Goal: Task Accomplishment & Management: Manage account settings

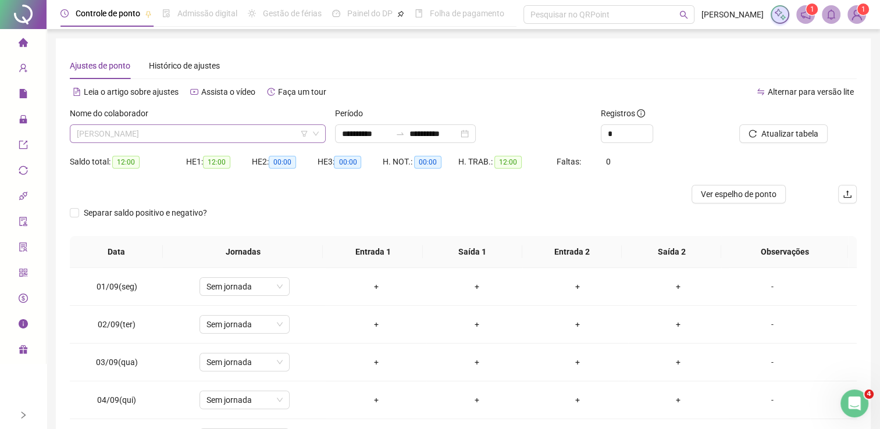
click at [232, 141] on span "NAOMI FLAVIO KOGA" at bounding box center [198, 133] width 242 height 17
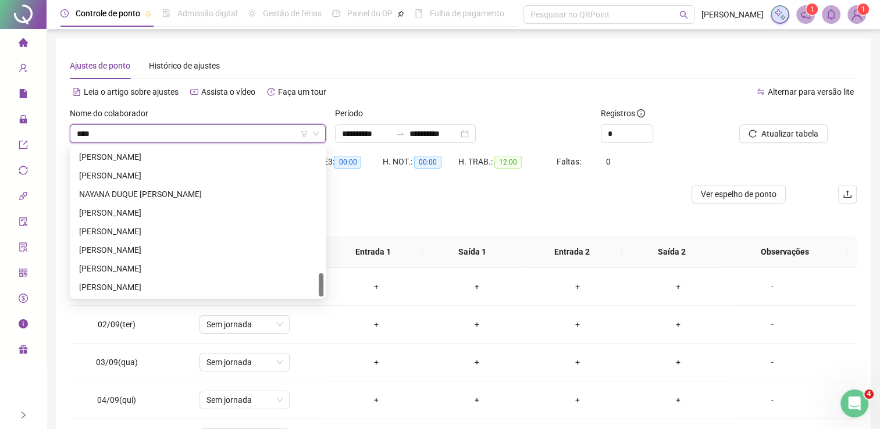
scroll to position [801, 0]
type input "*****"
click at [203, 176] on div "[PERSON_NAME]" at bounding box center [197, 175] width 237 height 13
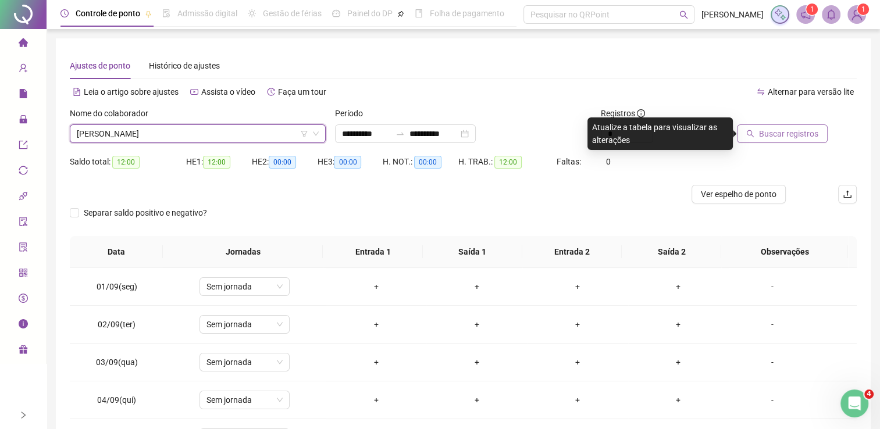
click at [766, 130] on span "Buscar registros" at bounding box center [788, 133] width 59 height 13
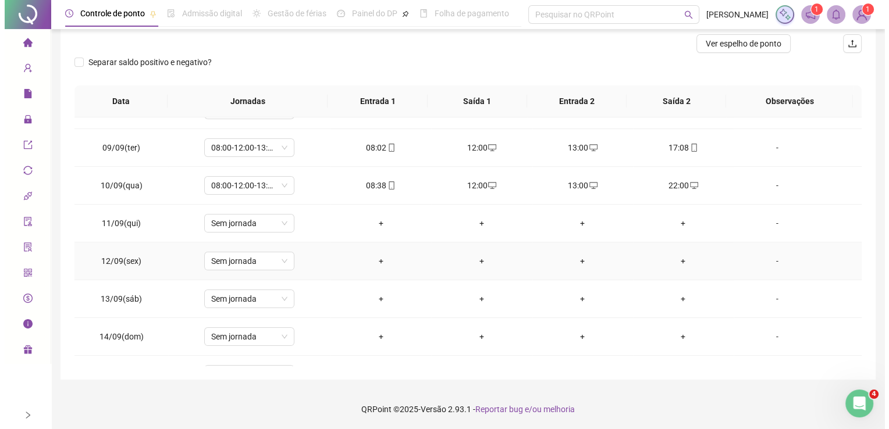
scroll to position [392, 0]
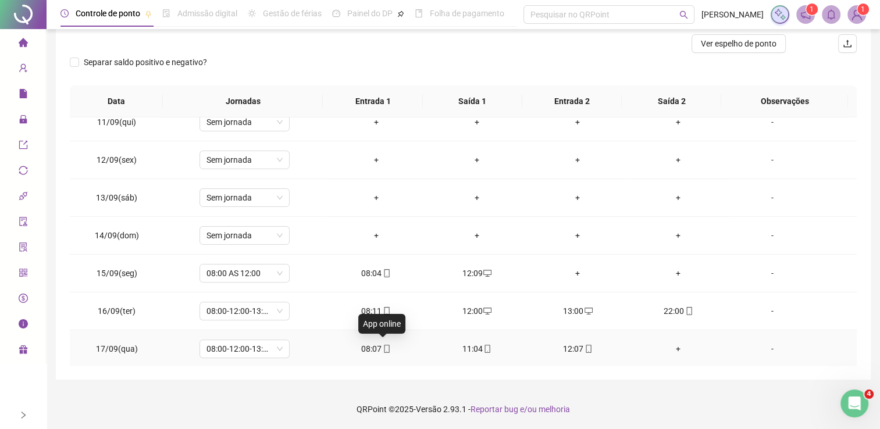
click at [384, 348] on icon "mobile" at bounding box center [387, 349] width 8 height 8
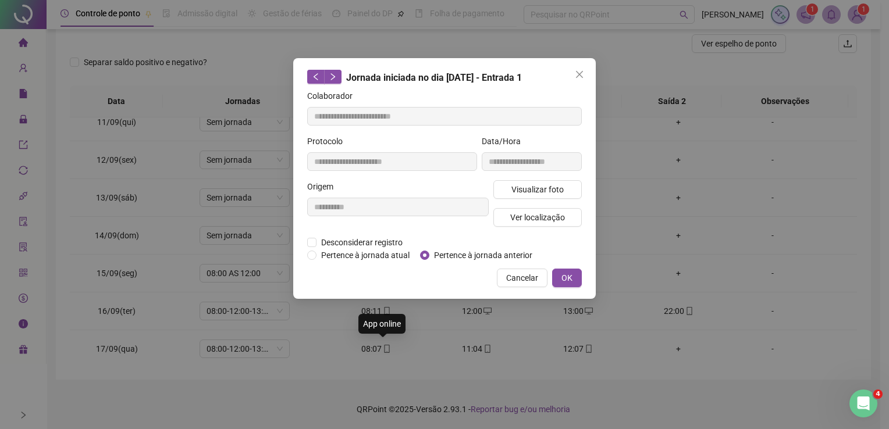
type input "**********"
click at [532, 192] on span "Visualizar foto" at bounding box center [538, 189] width 52 height 13
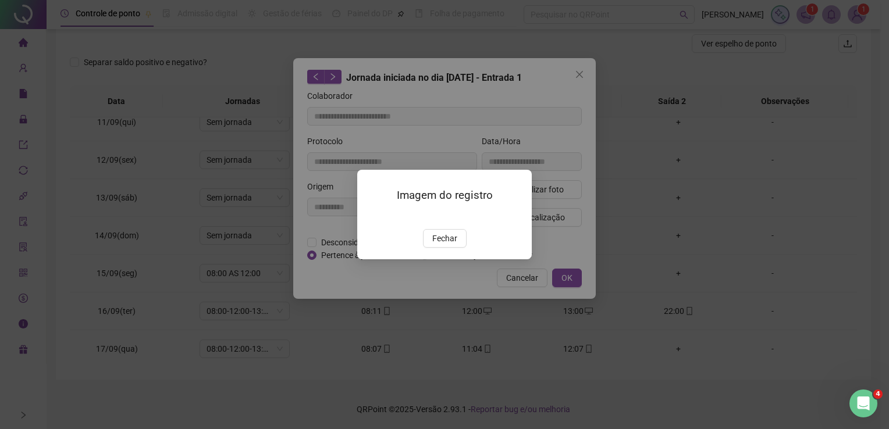
click at [371, 216] on img at bounding box center [371, 216] width 0 height 0
click at [428, 238] on img at bounding box center [405, 215] width 68 height 145
click at [390, 218] on img at bounding box center [405, 215] width 68 height 145
click at [440, 301] on div at bounding box center [444, 214] width 889 height 429
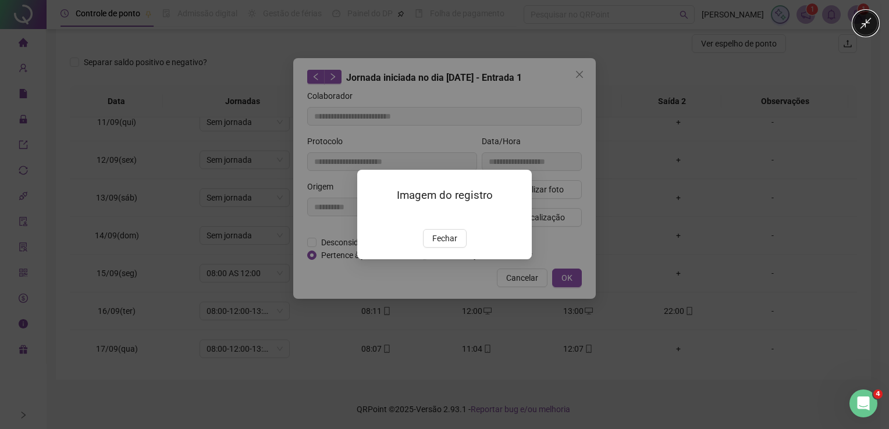
click at [452, 306] on div at bounding box center [444, 214] width 889 height 429
click at [580, 73] on div at bounding box center [444, 214] width 889 height 429
click at [733, 171] on div at bounding box center [444, 214] width 889 height 429
click at [453, 302] on div at bounding box center [444, 214] width 889 height 429
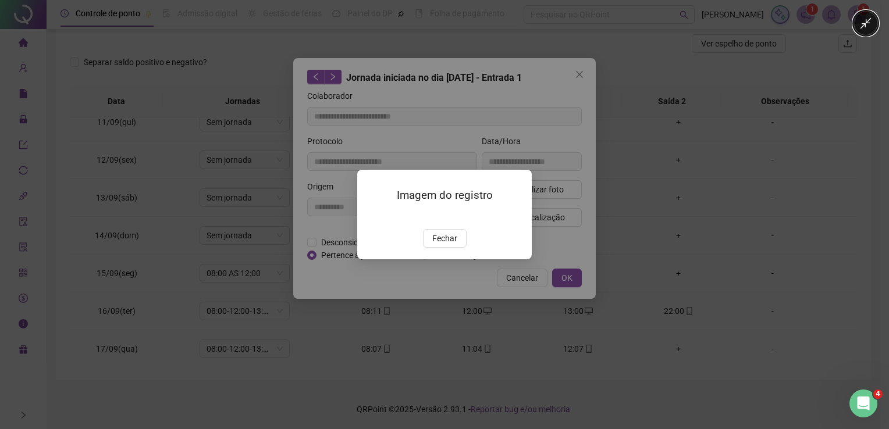
click at [453, 302] on div at bounding box center [444, 214] width 889 height 429
drag, startPoint x: 453, startPoint y: 302, endPoint x: 447, endPoint y: 312, distance: 11.5
click at [447, 312] on div at bounding box center [444, 214] width 889 height 429
click at [820, 45] on div at bounding box center [444, 214] width 889 height 429
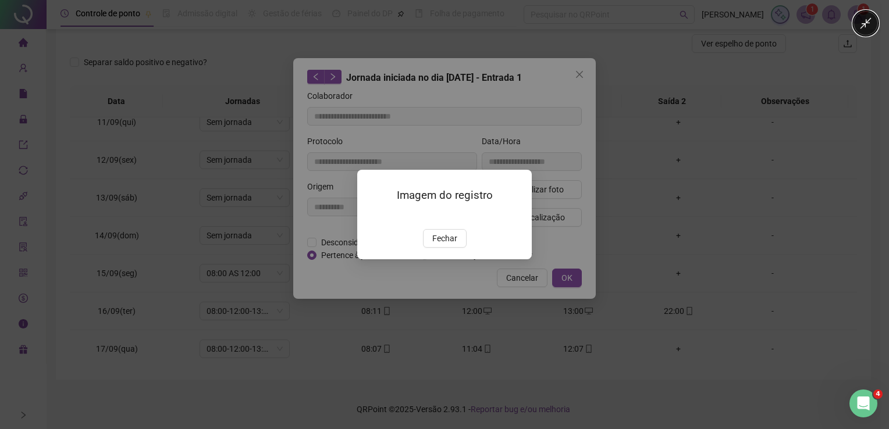
click at [649, 376] on div at bounding box center [444, 214] width 889 height 429
click at [455, 299] on div at bounding box center [444, 214] width 889 height 429
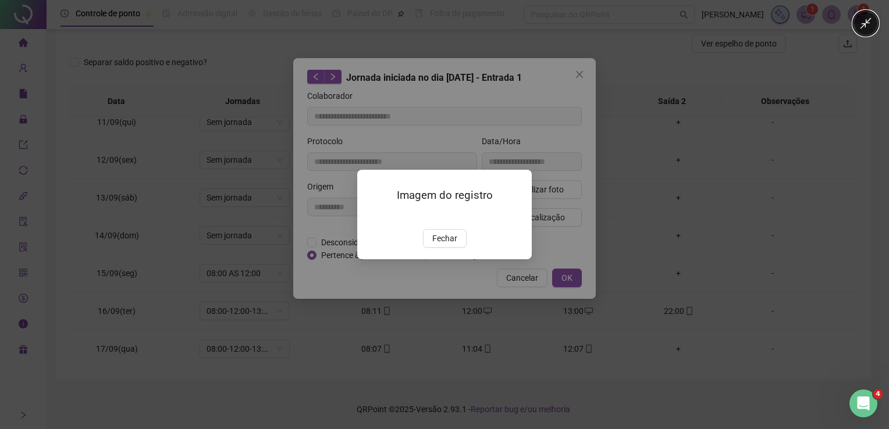
click at [452, 301] on div at bounding box center [444, 214] width 889 height 429
click at [449, 303] on div at bounding box center [444, 214] width 889 height 429
click at [448, 305] on div at bounding box center [444, 214] width 889 height 429
click at [448, 306] on div at bounding box center [444, 214] width 889 height 429
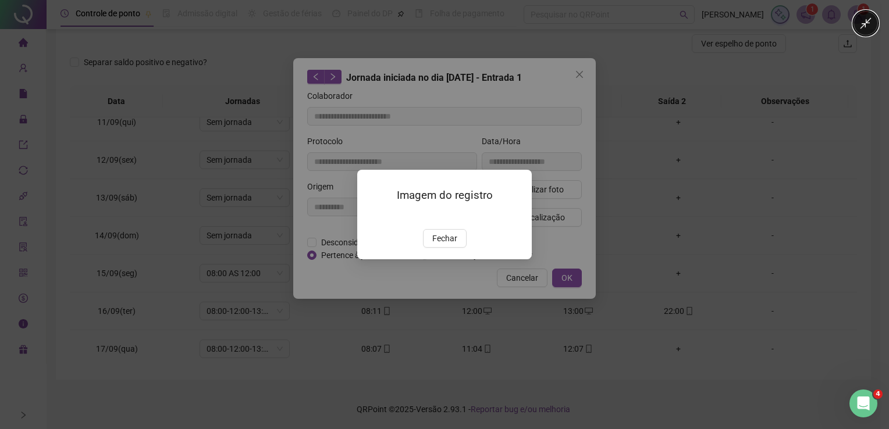
click at [580, 73] on div at bounding box center [444, 214] width 889 height 429
click at [578, 74] on div at bounding box center [444, 214] width 889 height 429
click at [577, 74] on div at bounding box center [444, 214] width 889 height 429
click at [576, 74] on div at bounding box center [444, 214] width 889 height 429
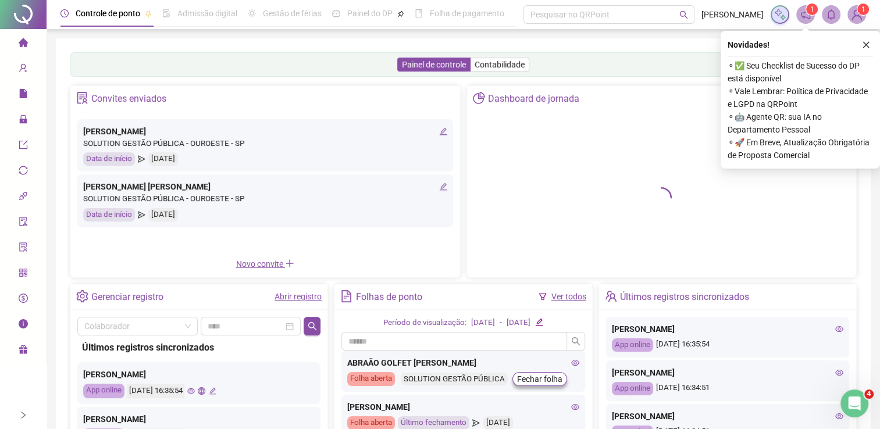
click at [303, 301] on div "Abrir registro" at bounding box center [298, 296] width 47 height 13
drag, startPoint x: 303, startPoint y: 301, endPoint x: 291, endPoint y: 297, distance: 12.5
click at [291, 297] on link "Abrir registro" at bounding box center [298, 296] width 47 height 9
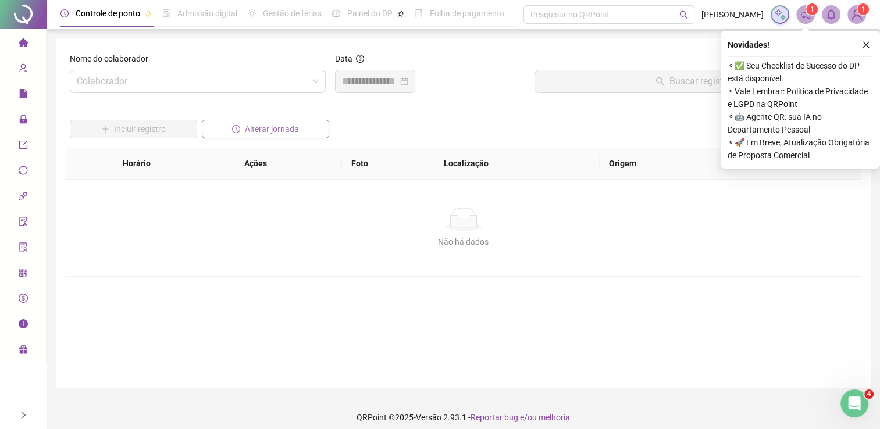
click at [279, 126] on span "Alterar jornada" at bounding box center [272, 129] width 54 height 13
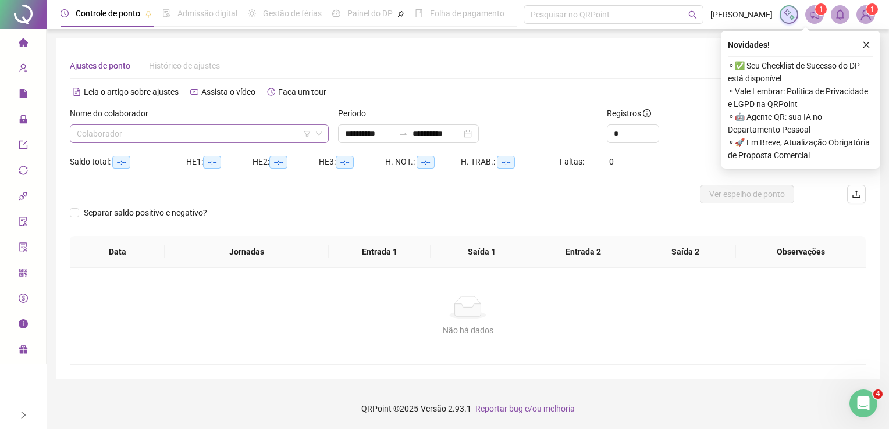
click at [275, 131] on input "search" at bounding box center [194, 133] width 235 height 17
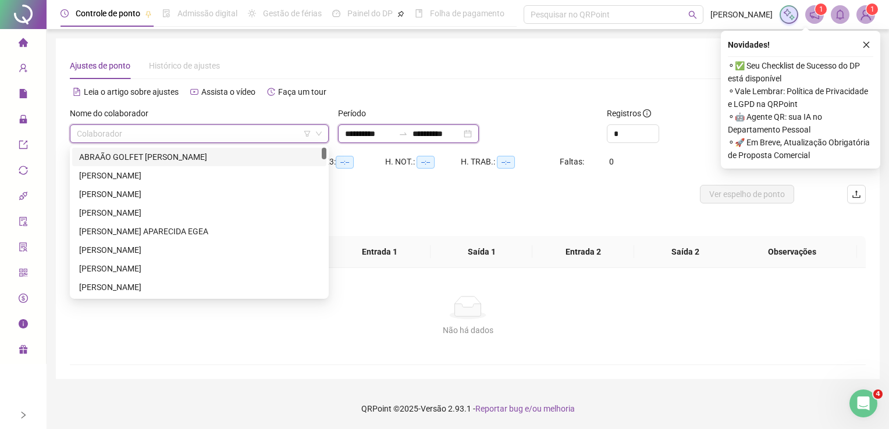
click at [454, 130] on input "**********" at bounding box center [437, 133] width 49 height 13
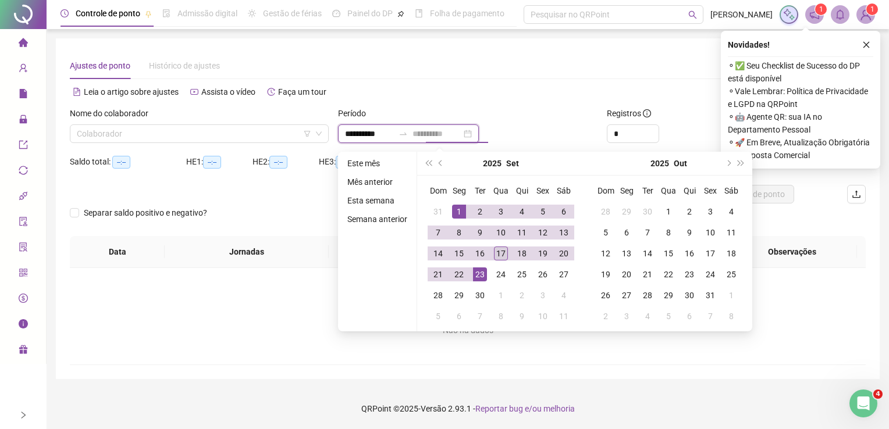
type input "**********"
click at [499, 255] on div "17" at bounding box center [501, 254] width 14 height 14
type input "**********"
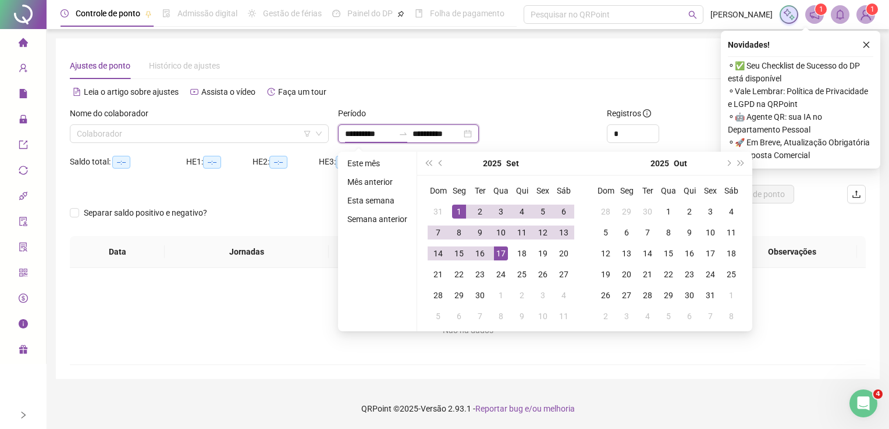
type input "**********"
click at [213, 125] on input "search" at bounding box center [194, 133] width 235 height 17
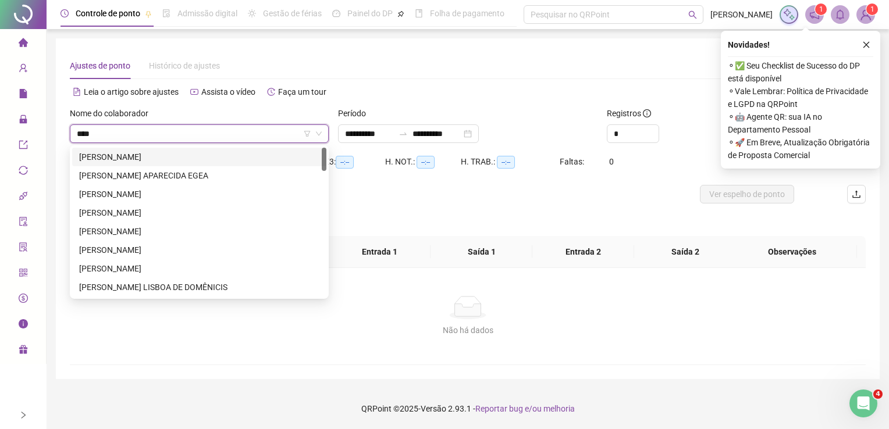
type input "*****"
click at [200, 175] on div "[PERSON_NAME]" at bounding box center [199, 175] width 240 height 13
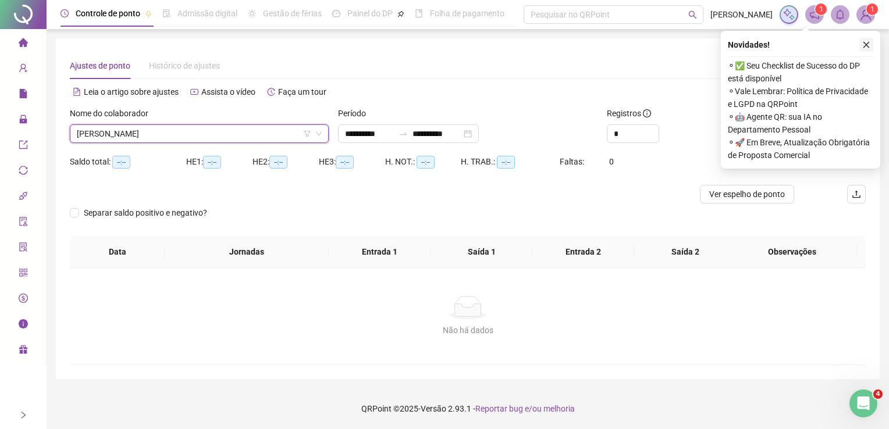
click at [868, 41] on icon "close" at bounding box center [866, 45] width 8 height 8
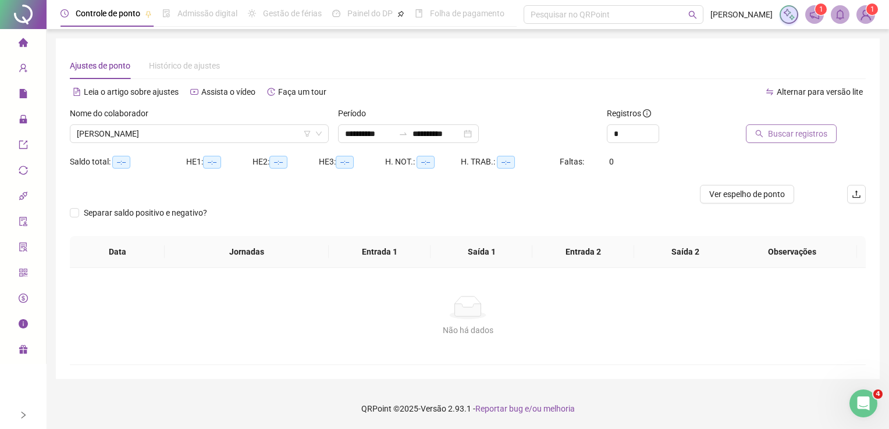
click at [787, 134] on span "Buscar registros" at bounding box center [797, 133] width 59 height 13
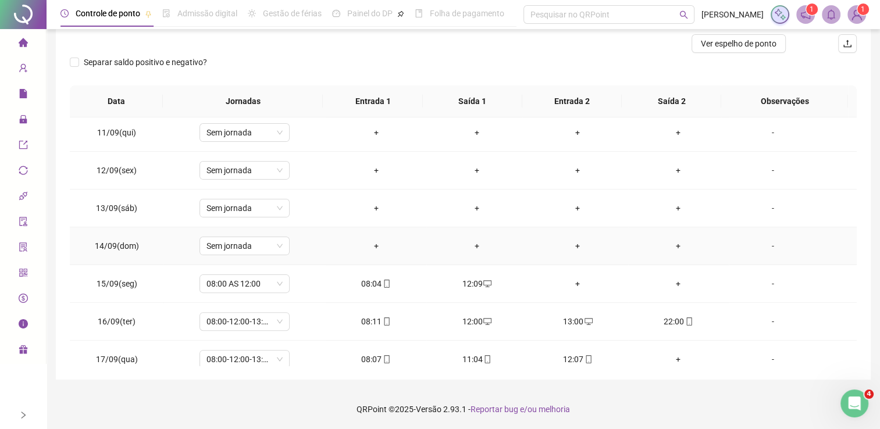
scroll to position [392, 0]
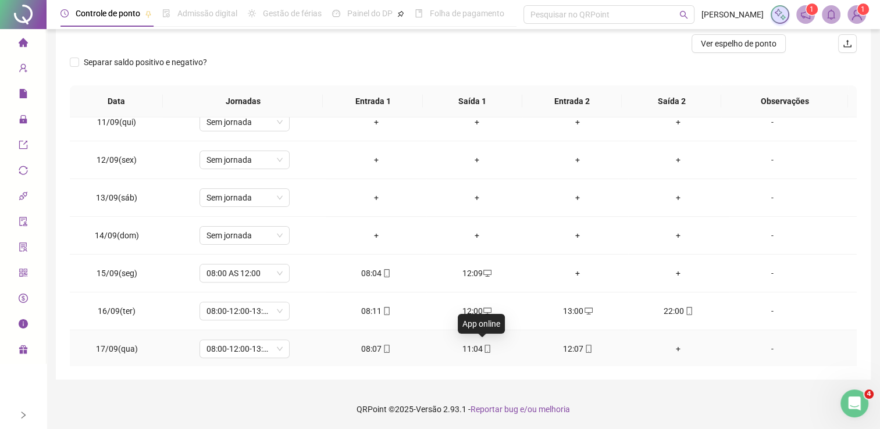
click at [485, 348] on icon "mobile" at bounding box center [487, 349] width 5 height 8
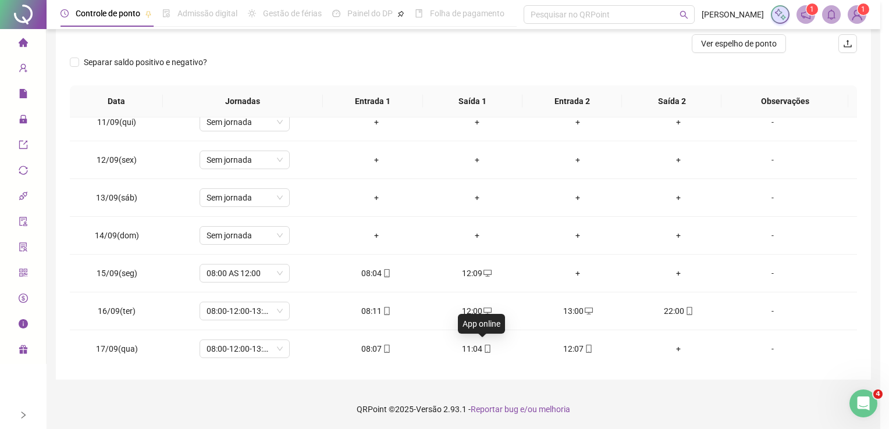
type input "**********"
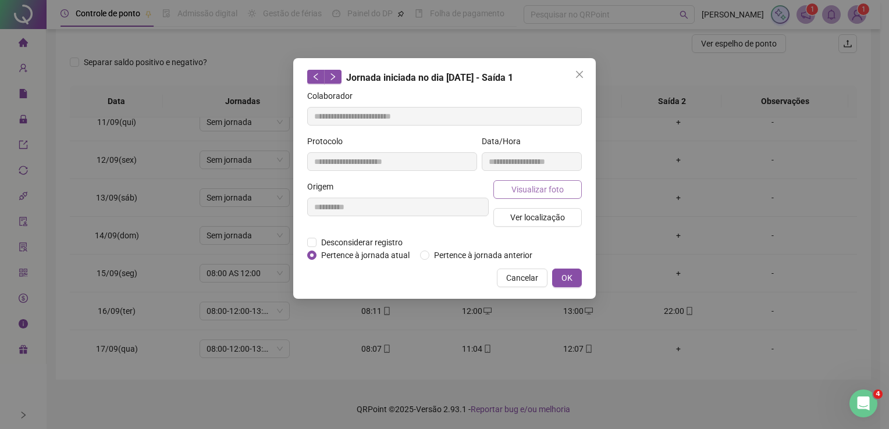
click at [535, 189] on span "Visualizar foto" at bounding box center [538, 189] width 52 height 13
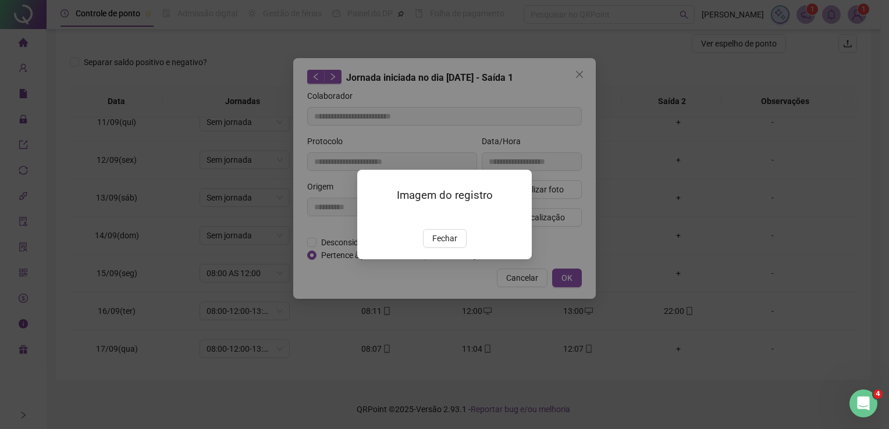
click at [371, 216] on img at bounding box center [371, 216] width 0 height 0
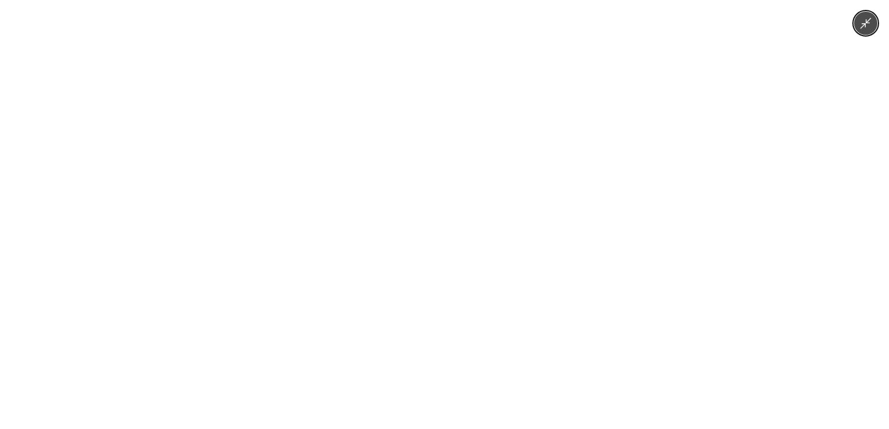
click at [512, 176] on img at bounding box center [444, 214] width 198 height 429
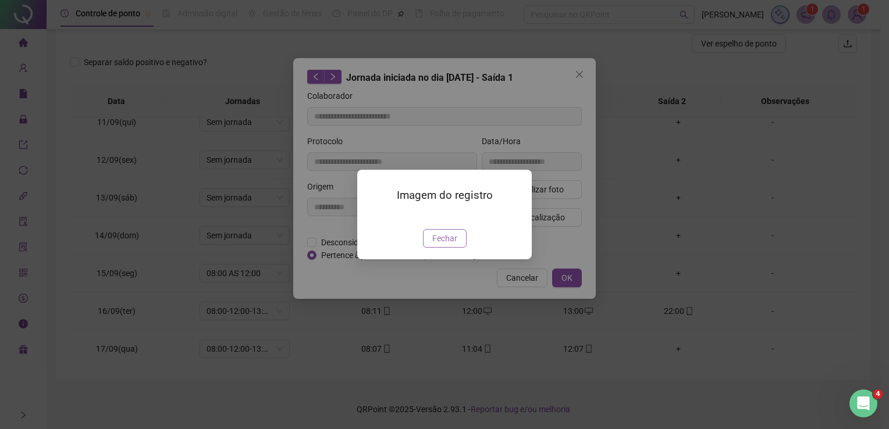
click at [453, 245] on span "Fechar" at bounding box center [444, 238] width 25 height 13
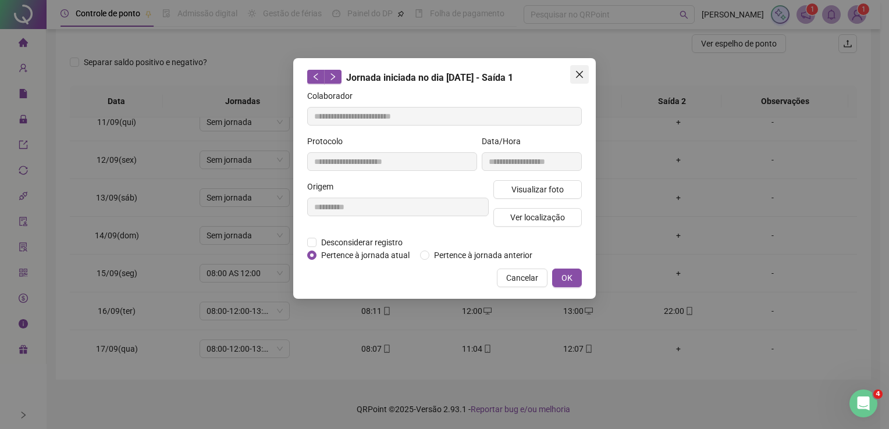
click at [581, 74] on icon "close" at bounding box center [579, 74] width 9 height 9
click at [581, 74] on div "**********" at bounding box center [444, 214] width 889 height 429
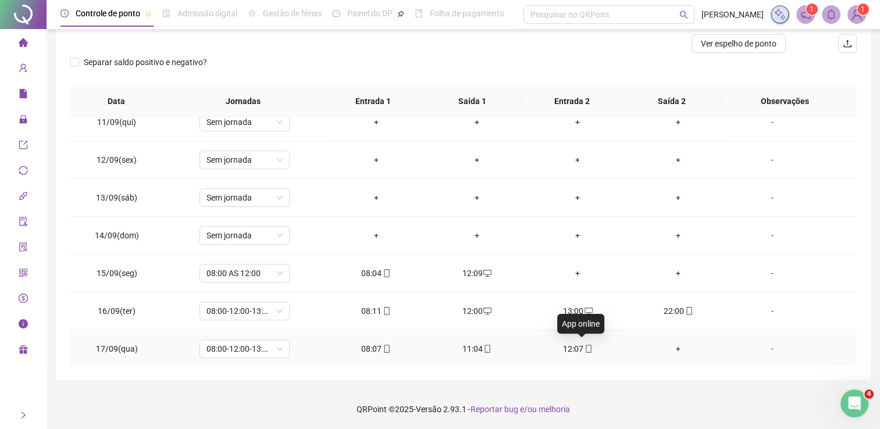
click at [585, 346] on icon "mobile" at bounding box center [589, 349] width 8 height 8
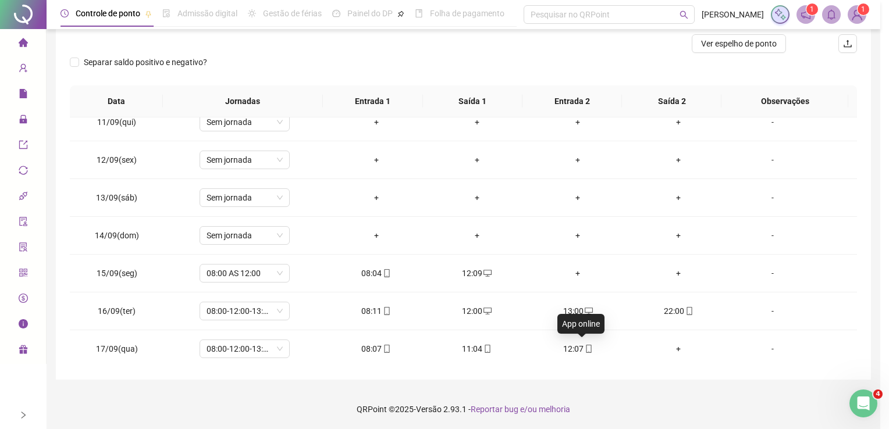
type input "**********"
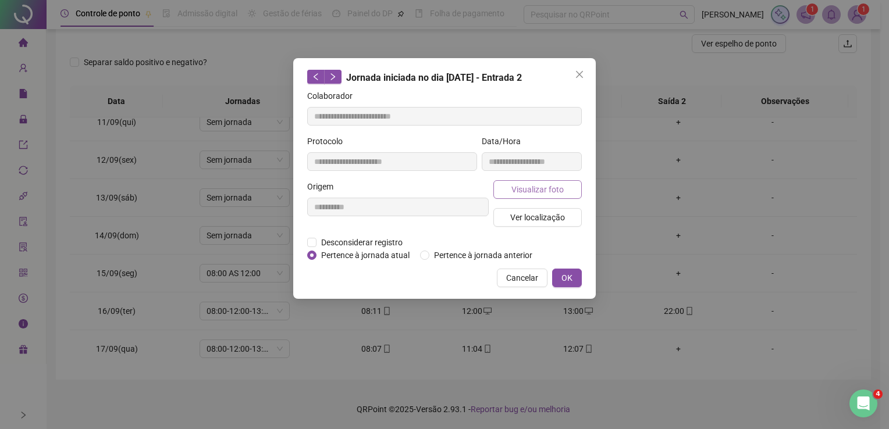
click at [527, 191] on span "Visualizar foto" at bounding box center [538, 189] width 52 height 13
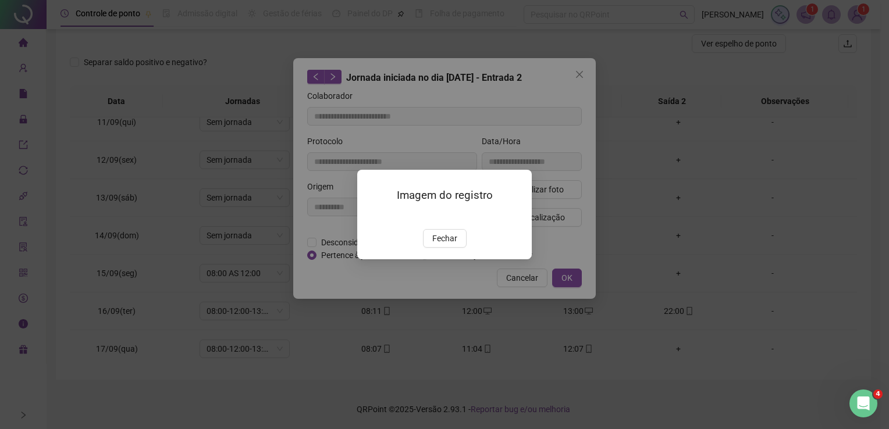
click at [371, 216] on img at bounding box center [371, 216] width 0 height 0
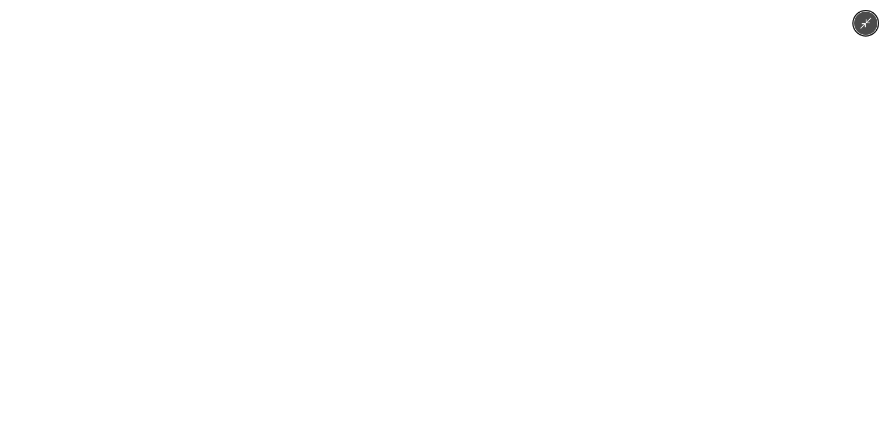
click at [431, 208] on img at bounding box center [444, 214] width 198 height 429
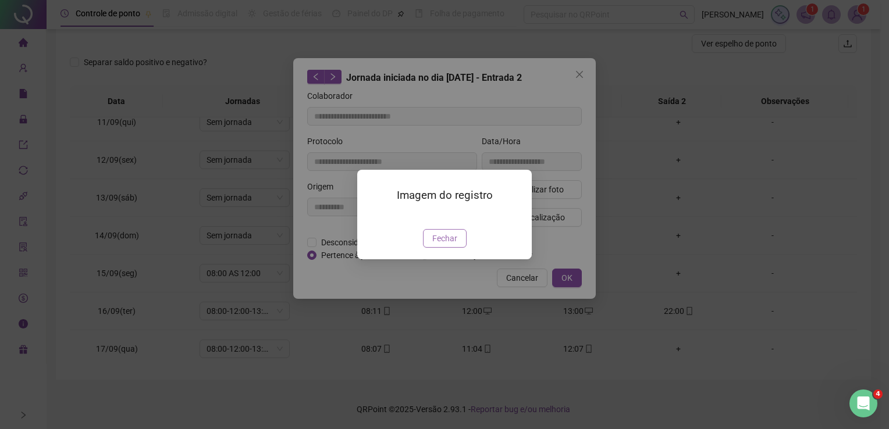
click at [449, 245] on span "Fechar" at bounding box center [444, 238] width 25 height 13
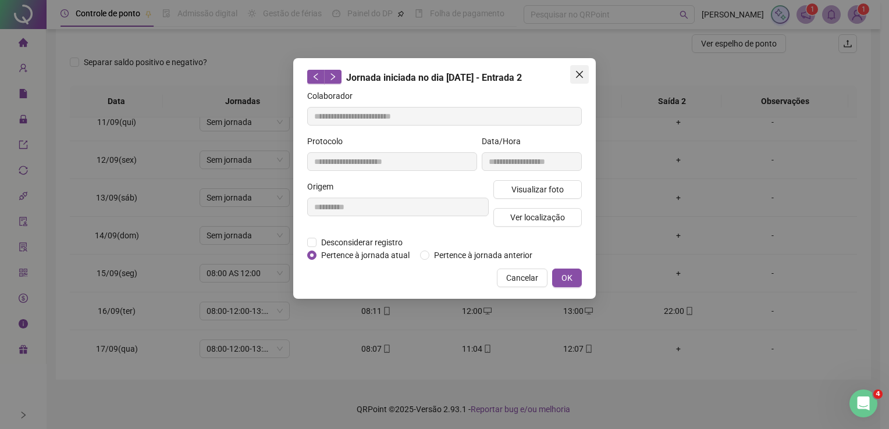
click at [578, 73] on icon "close" at bounding box center [579, 74] width 9 height 9
click at [578, 73] on div "**********" at bounding box center [444, 214] width 889 height 429
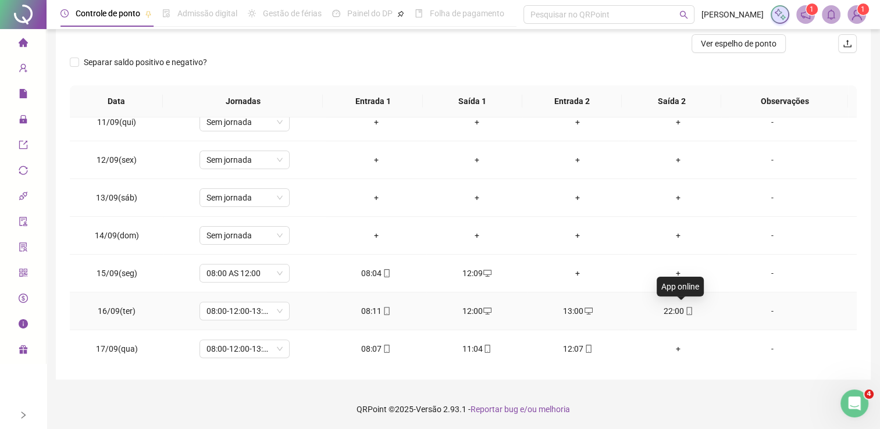
click at [685, 308] on icon "mobile" at bounding box center [689, 311] width 8 height 8
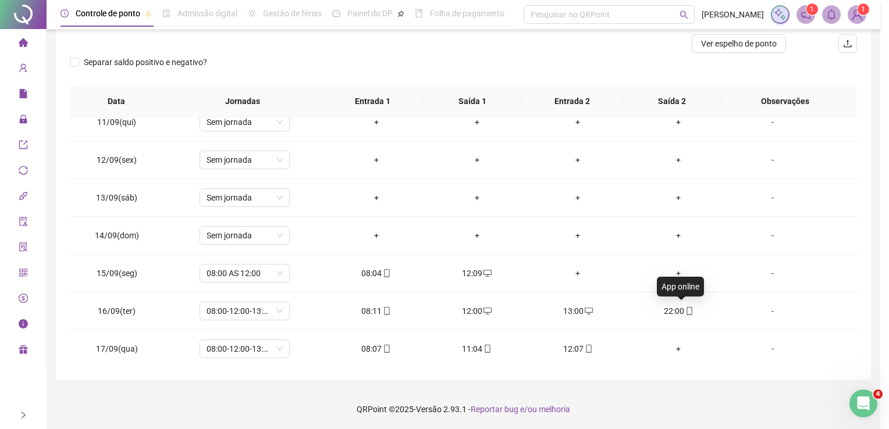
type input "**********"
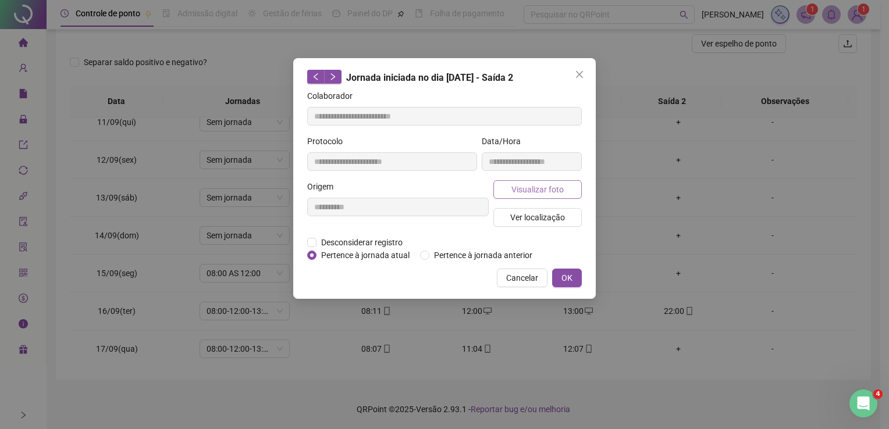
click at [531, 187] on span "Visualizar foto" at bounding box center [538, 189] width 52 height 13
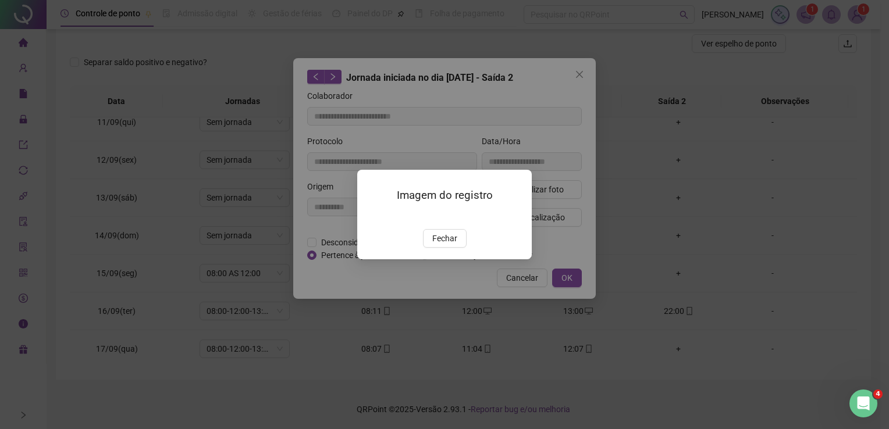
click at [371, 216] on img at bounding box center [371, 216] width 0 height 0
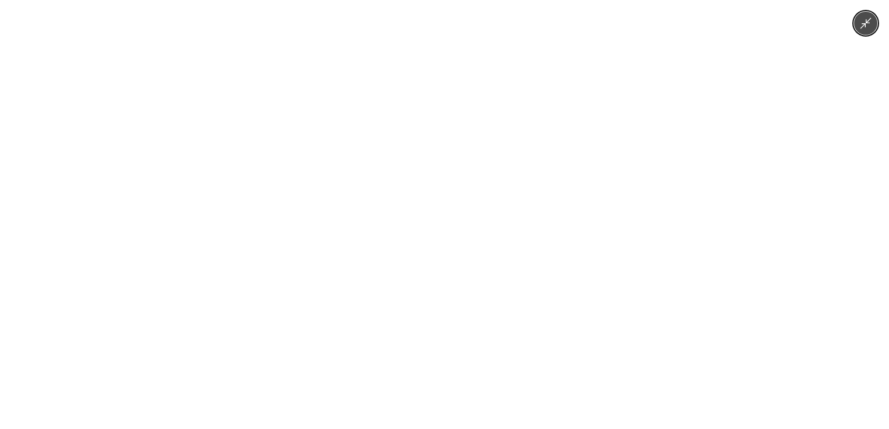
click at [822, 97] on div at bounding box center [444, 214] width 889 height 429
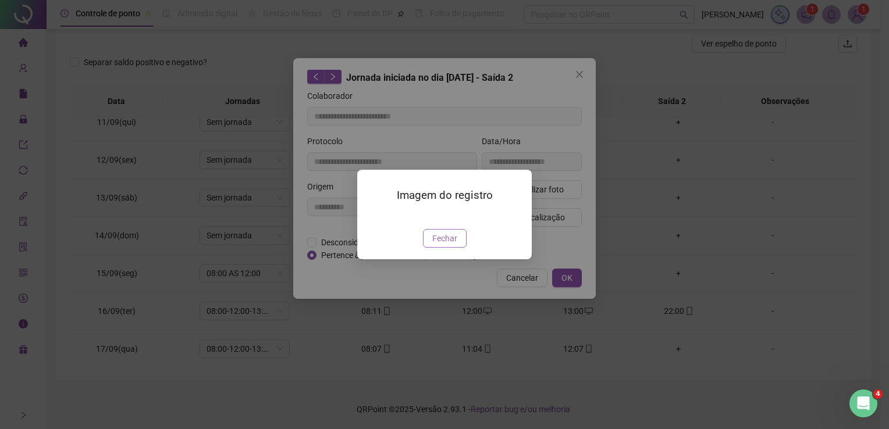
click at [443, 245] on span "Fechar" at bounding box center [444, 238] width 25 height 13
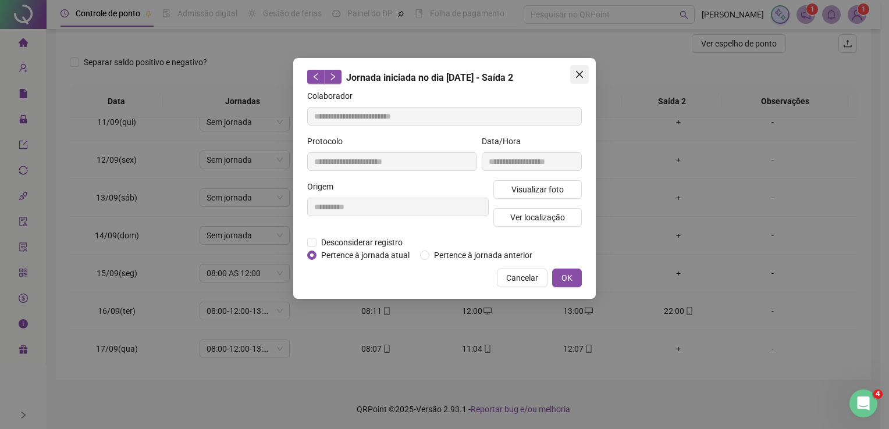
click at [582, 77] on icon "close" at bounding box center [579, 74] width 9 height 9
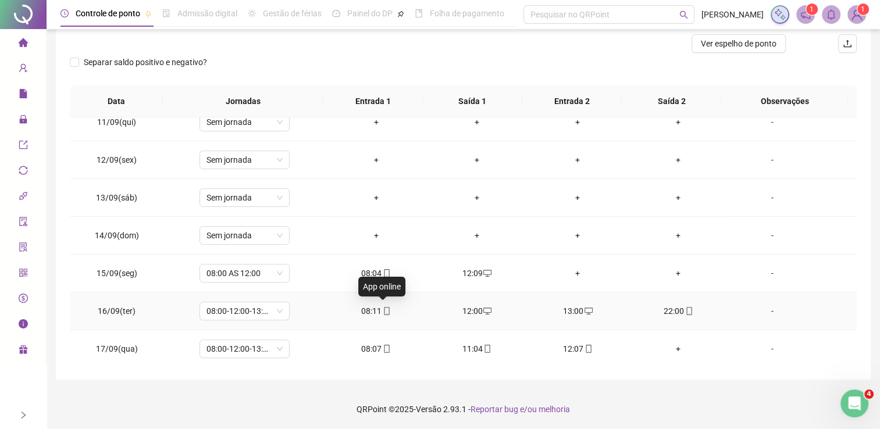
click at [385, 310] on icon "mobile" at bounding box center [387, 311] width 5 height 8
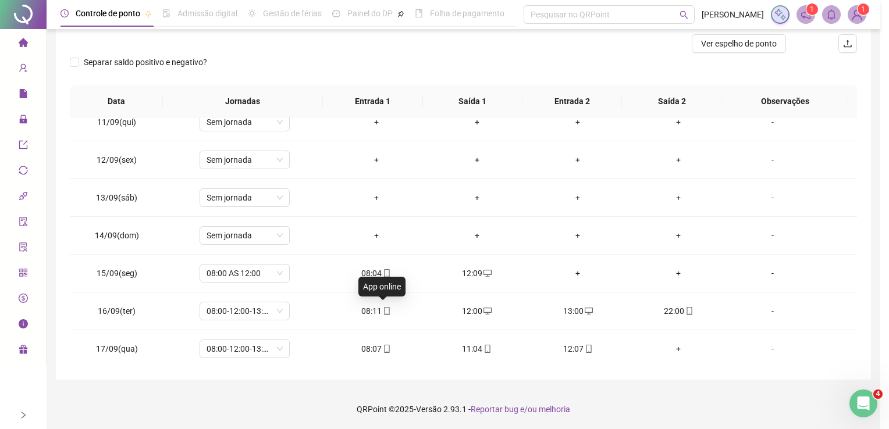
type input "**********"
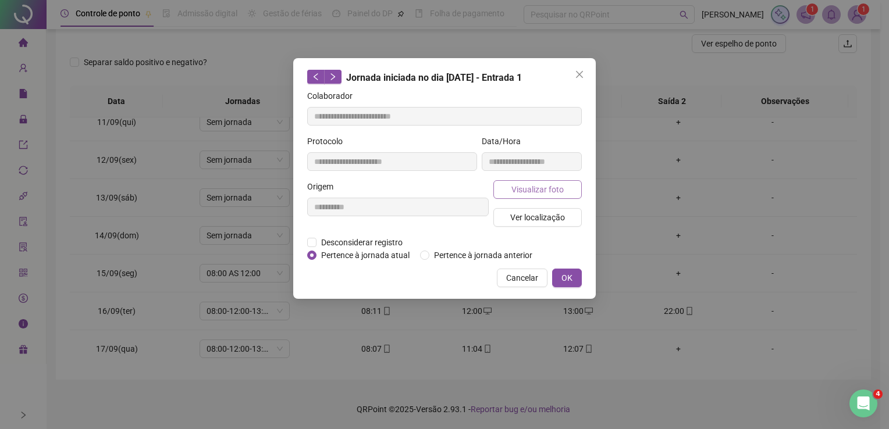
click at [540, 193] on span "Visualizar foto" at bounding box center [538, 189] width 52 height 13
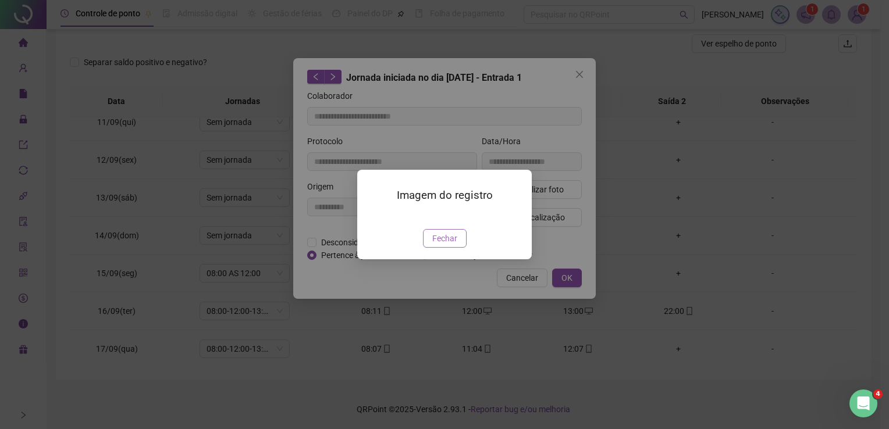
click at [449, 245] on span "Fechar" at bounding box center [444, 238] width 25 height 13
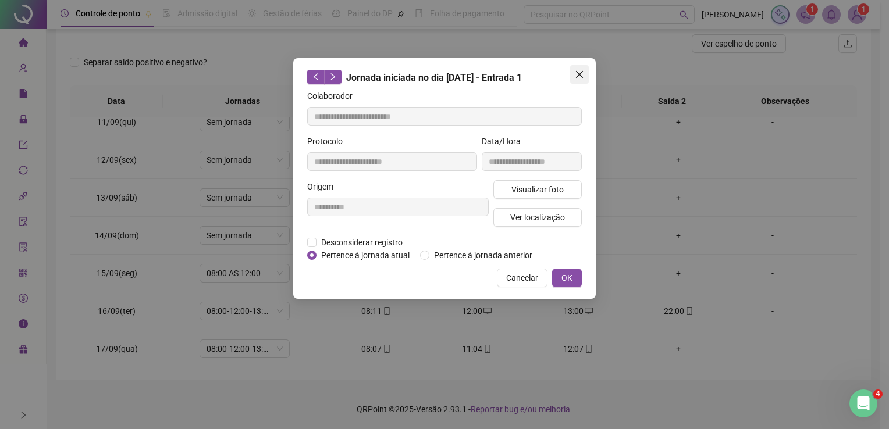
click at [573, 79] on button "Close" at bounding box center [579, 74] width 19 height 19
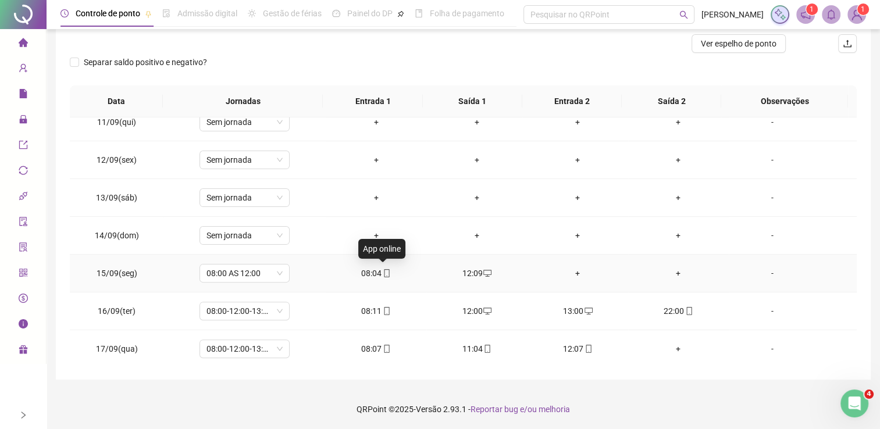
click at [383, 269] on icon "mobile" at bounding box center [387, 273] width 8 height 8
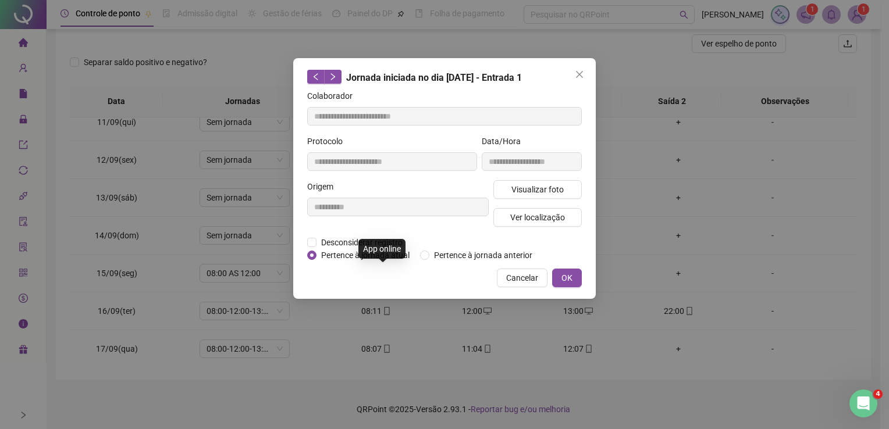
type input "**********"
click at [545, 191] on span "Visualizar foto" at bounding box center [538, 189] width 52 height 13
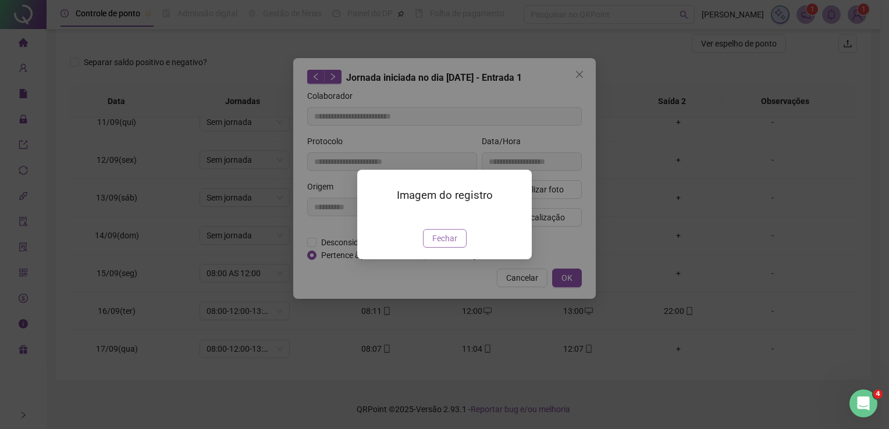
click at [450, 245] on span "Fechar" at bounding box center [444, 238] width 25 height 13
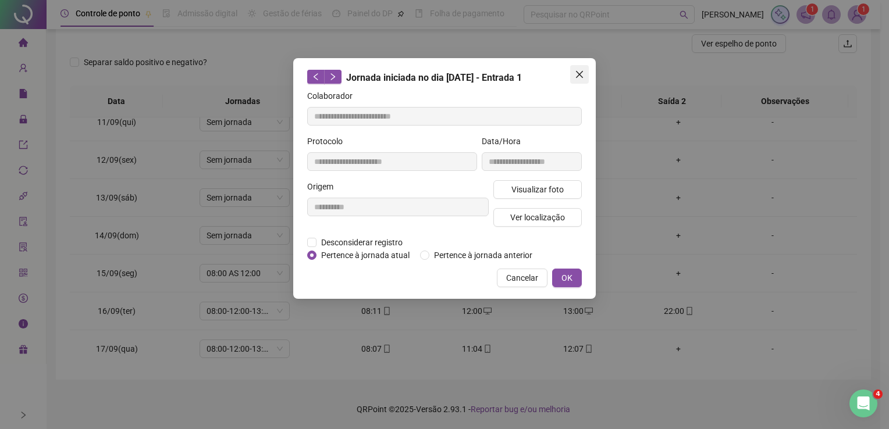
click at [573, 76] on span "Close" at bounding box center [579, 74] width 19 height 9
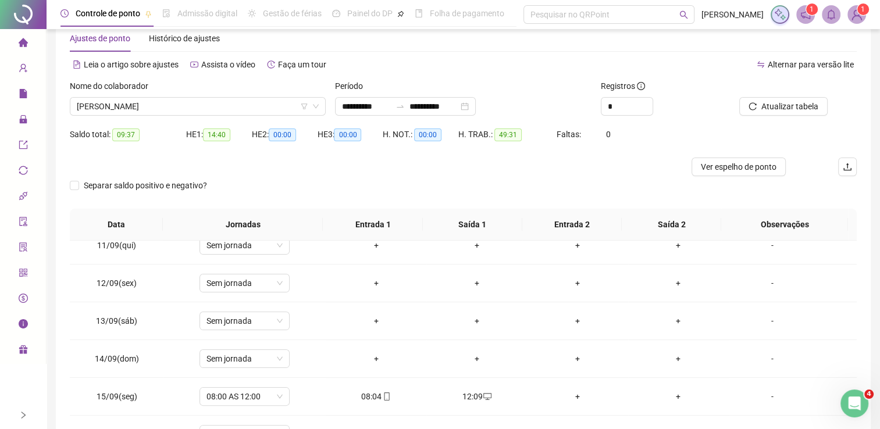
scroll to position [0, 0]
